Goal: Find specific page/section: Find specific page/section

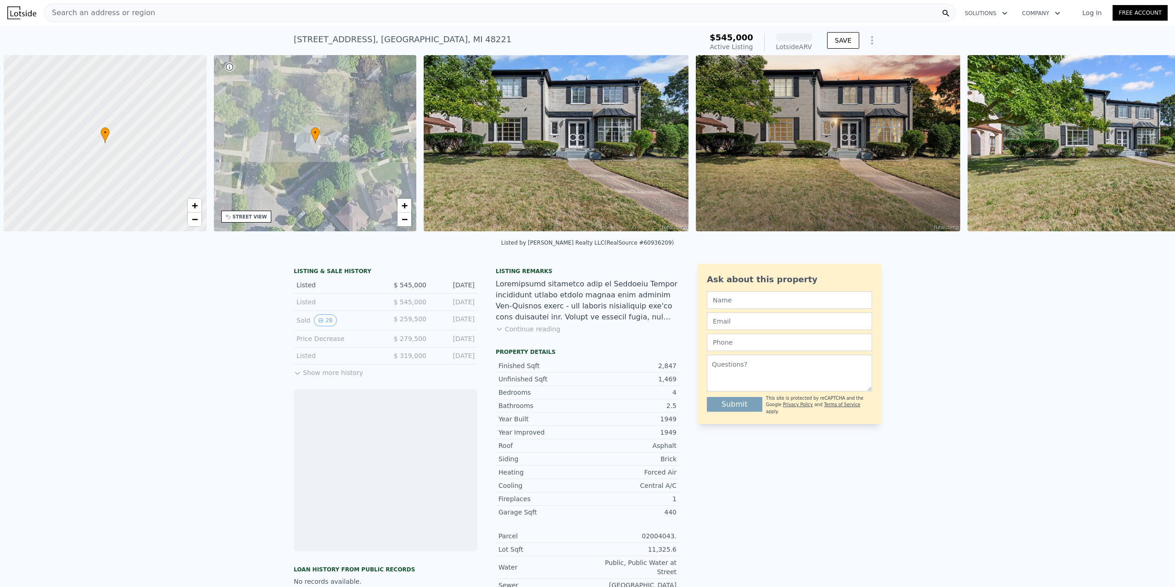
scroll to position [0, 4]
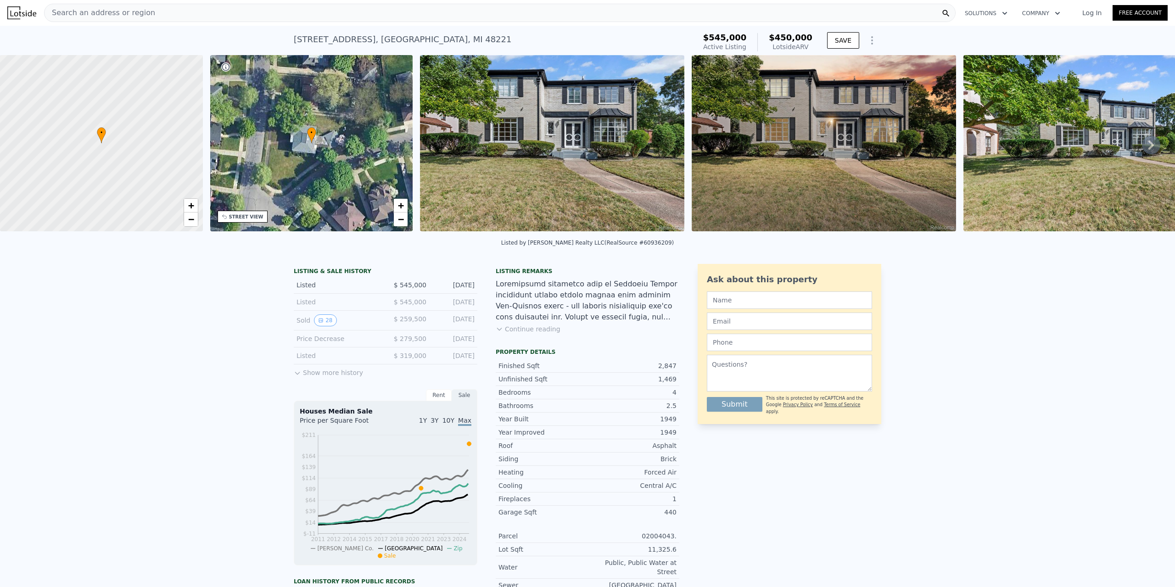
click at [542, 137] on img at bounding box center [552, 143] width 264 height 176
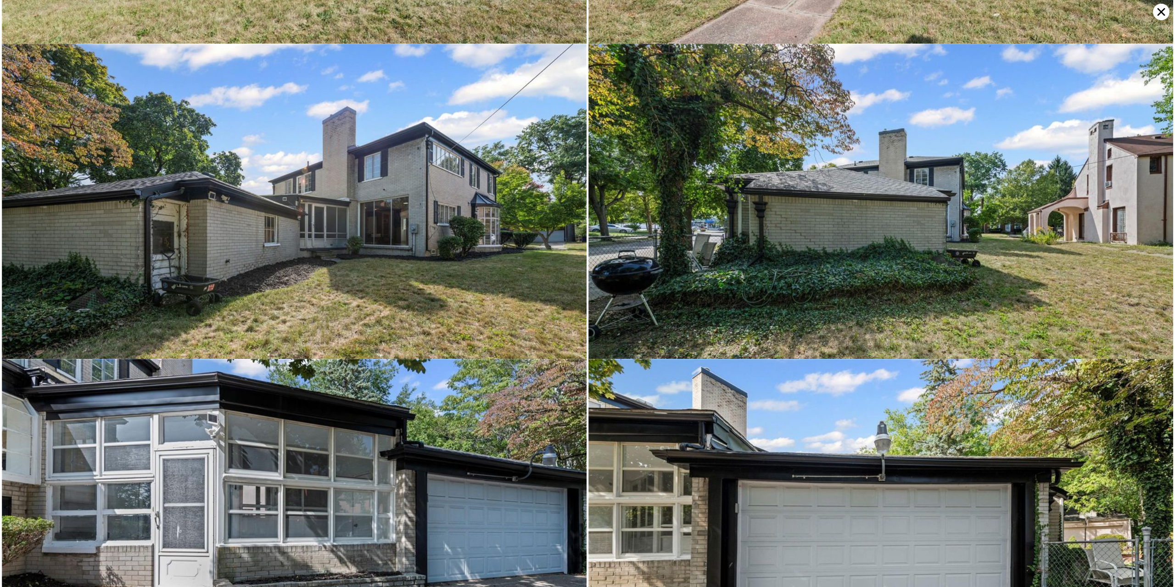
scroll to position [315, 0]
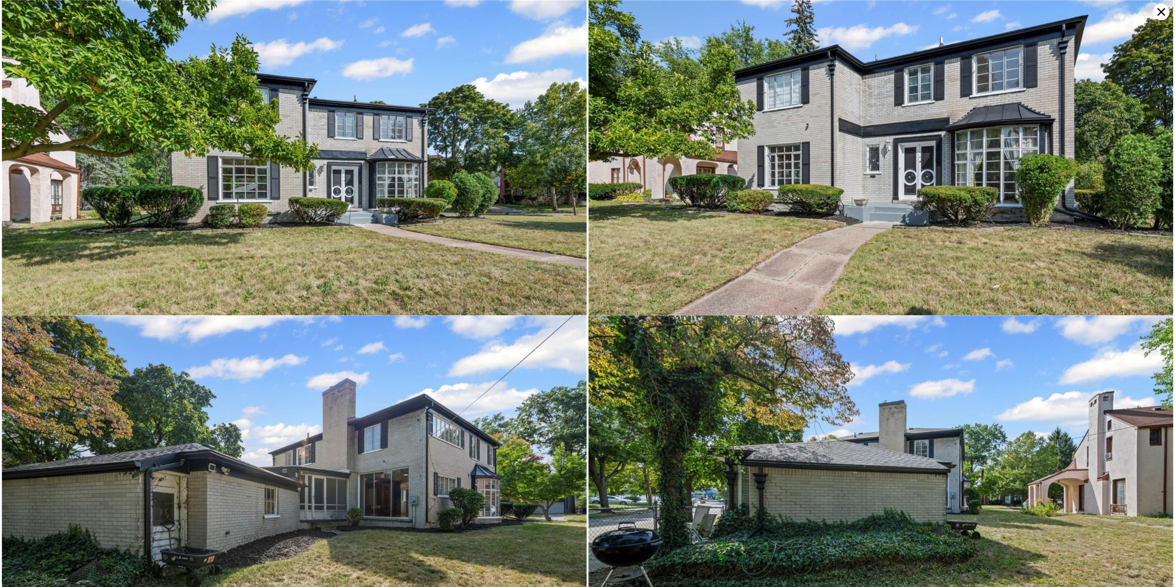
click at [1154, 15] on div at bounding box center [587, 293] width 1175 height 587
click at [1155, 14] on icon at bounding box center [1161, 12] width 17 height 17
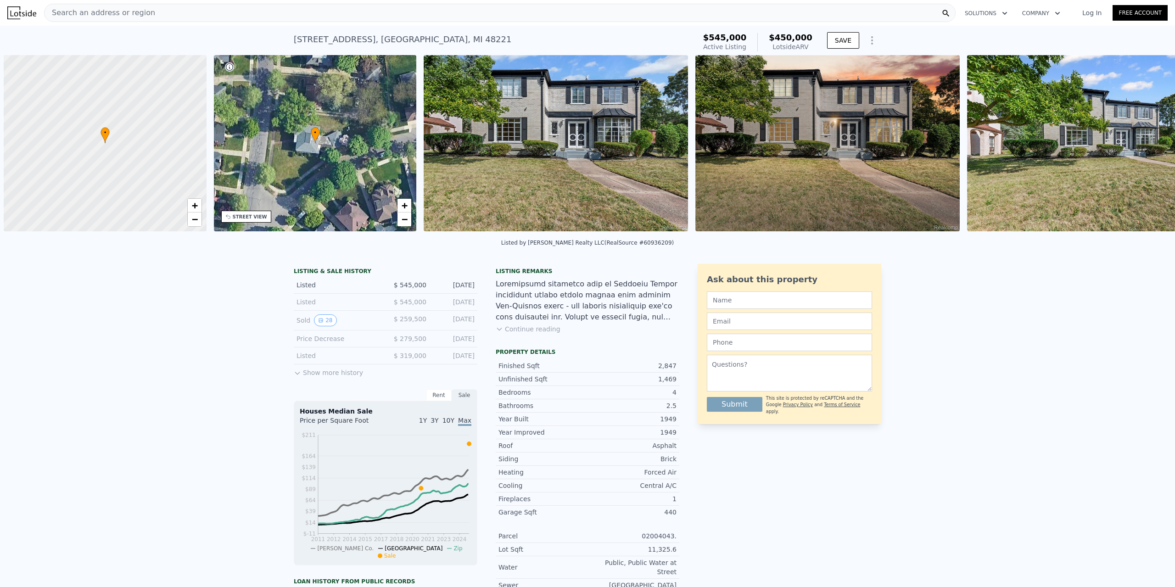
scroll to position [0, 4]
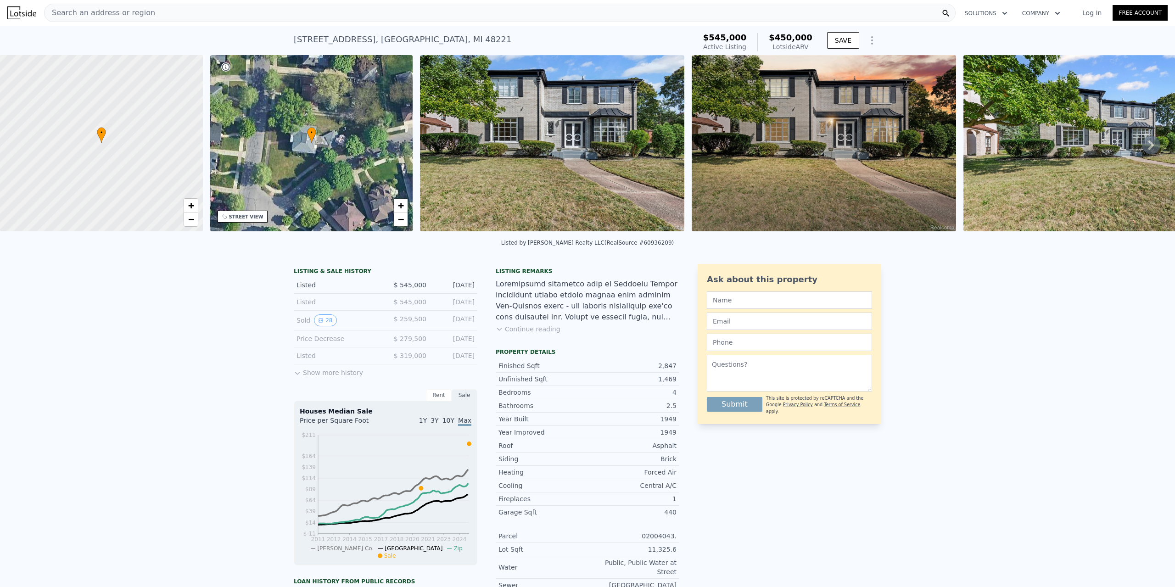
click at [606, 144] on img at bounding box center [552, 143] width 264 height 176
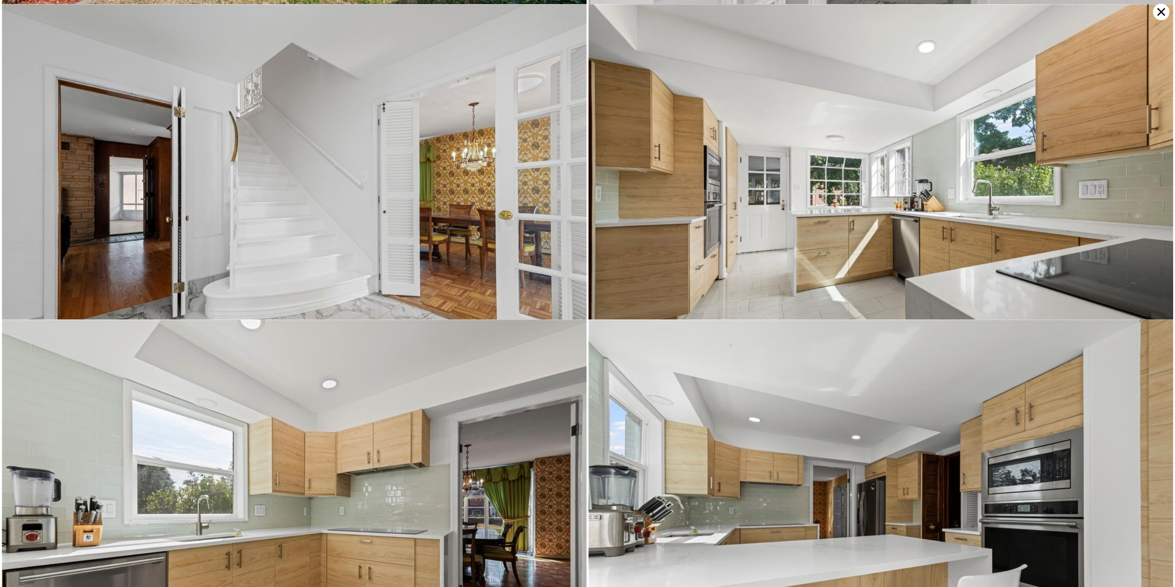
scroll to position [1577, 0]
